Goal: Information Seeking & Learning: Learn about a topic

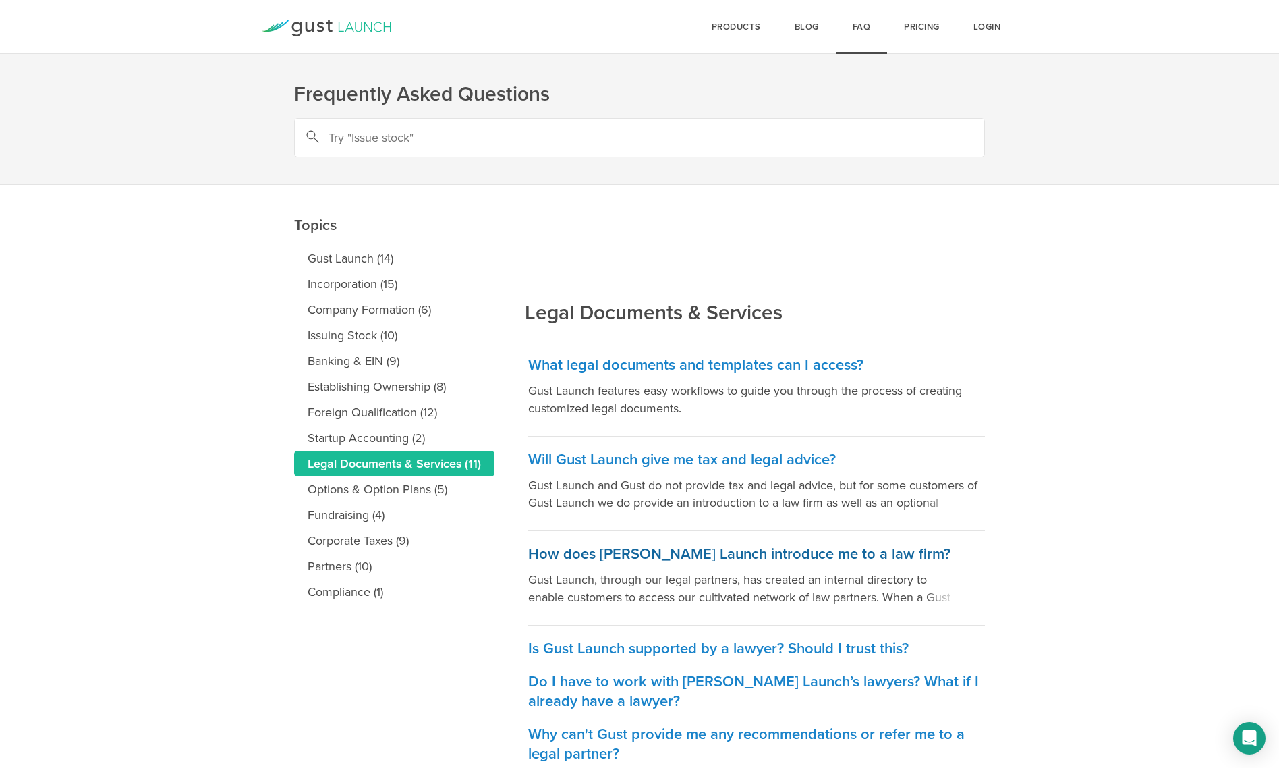
click at [943, 601] on span at bounding box center [954, 596] width 61 height 20
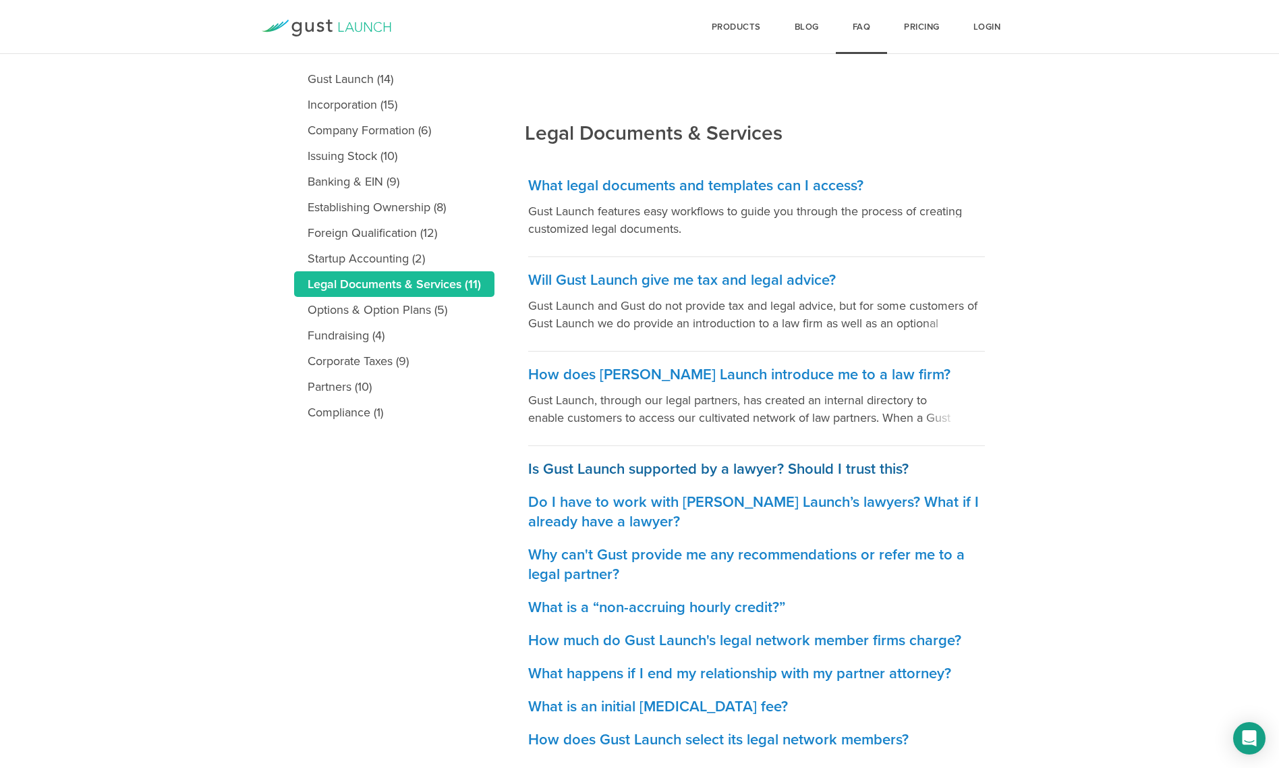
scroll to position [182, 0]
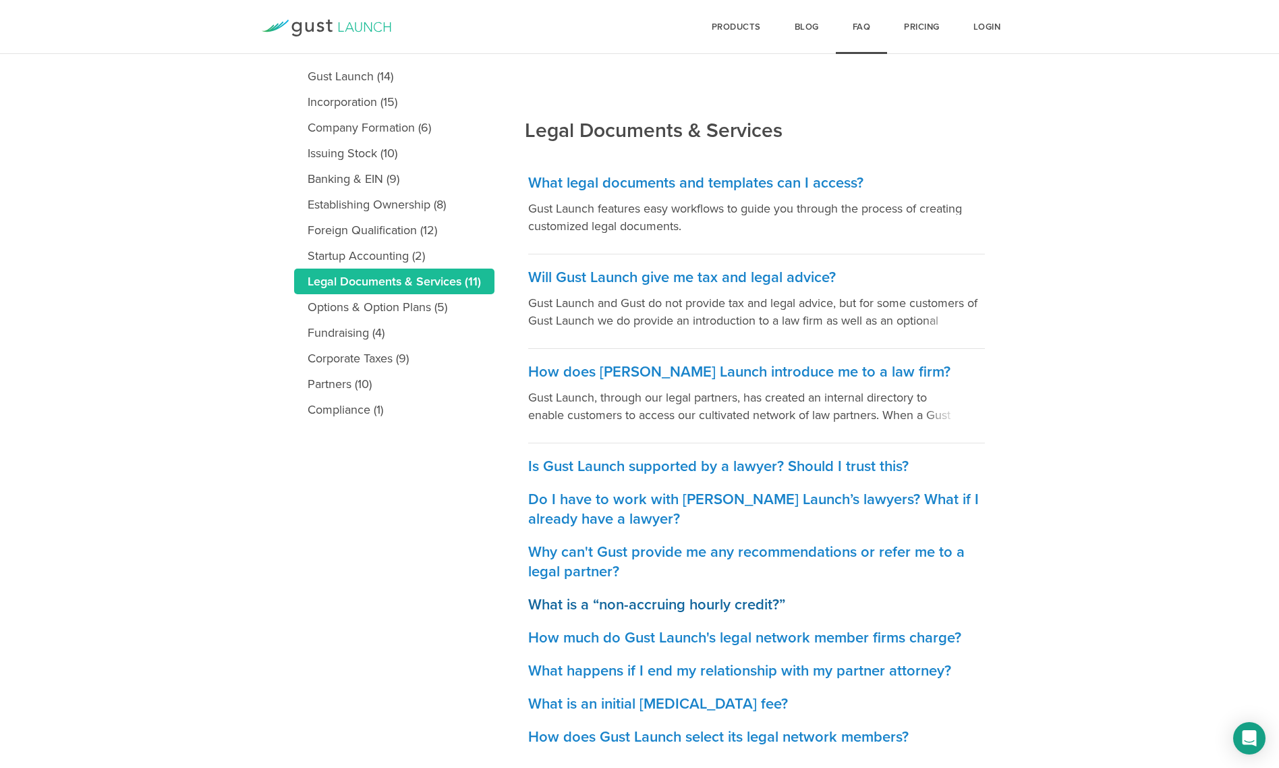
click at [759, 599] on h3 "What is a “non-accruing hourly credit?”" at bounding box center [756, 605] width 457 height 20
